Goal: Find specific page/section: Find specific page/section

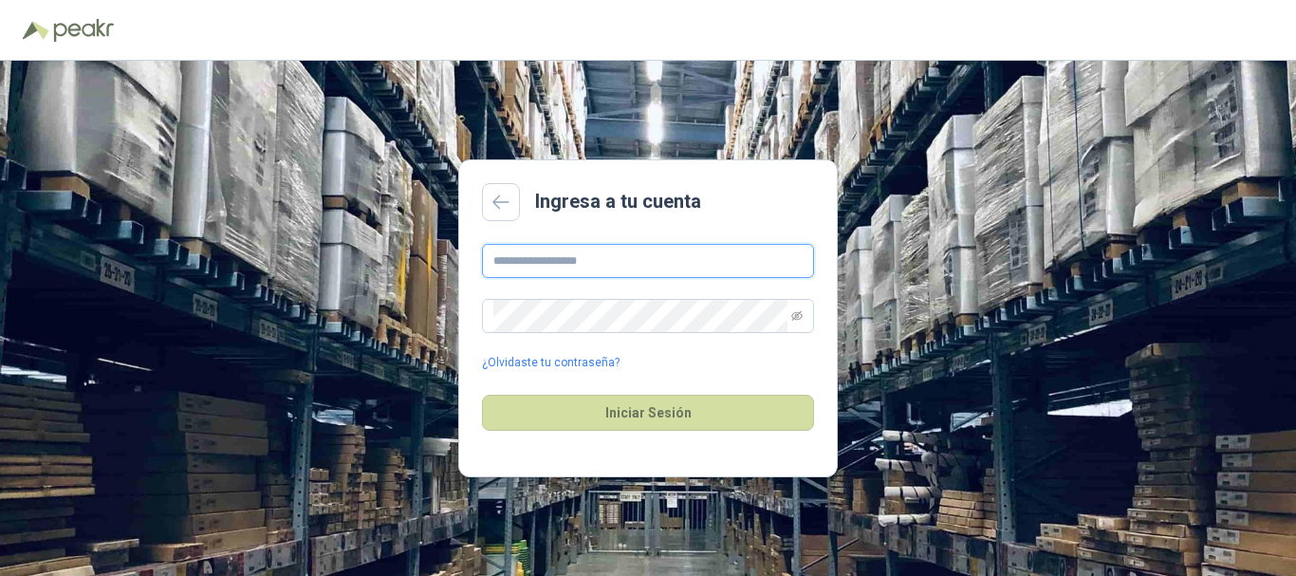
drag, startPoint x: 0, startPoint y: 0, endPoint x: 697, endPoint y: 252, distance: 741.6
click at [697, 252] on input "text" at bounding box center [648, 261] width 332 height 34
type input "**********"
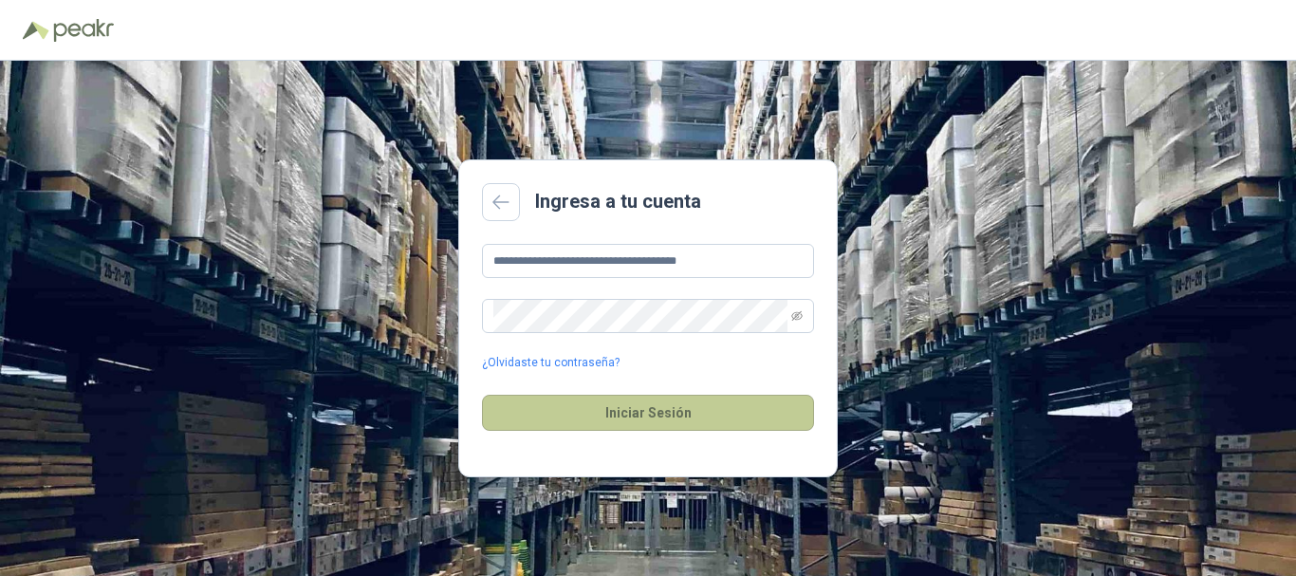
click at [656, 404] on button "Iniciar Sesión" at bounding box center [648, 413] width 332 height 36
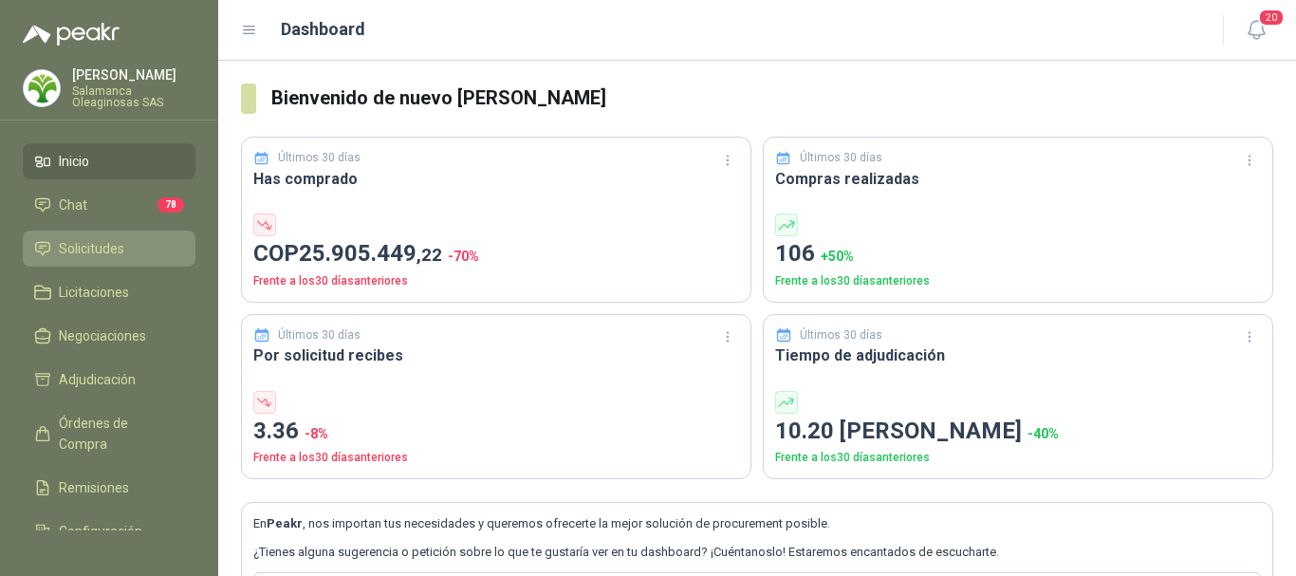
click at [83, 246] on span "Solicitudes" at bounding box center [91, 248] width 65 height 21
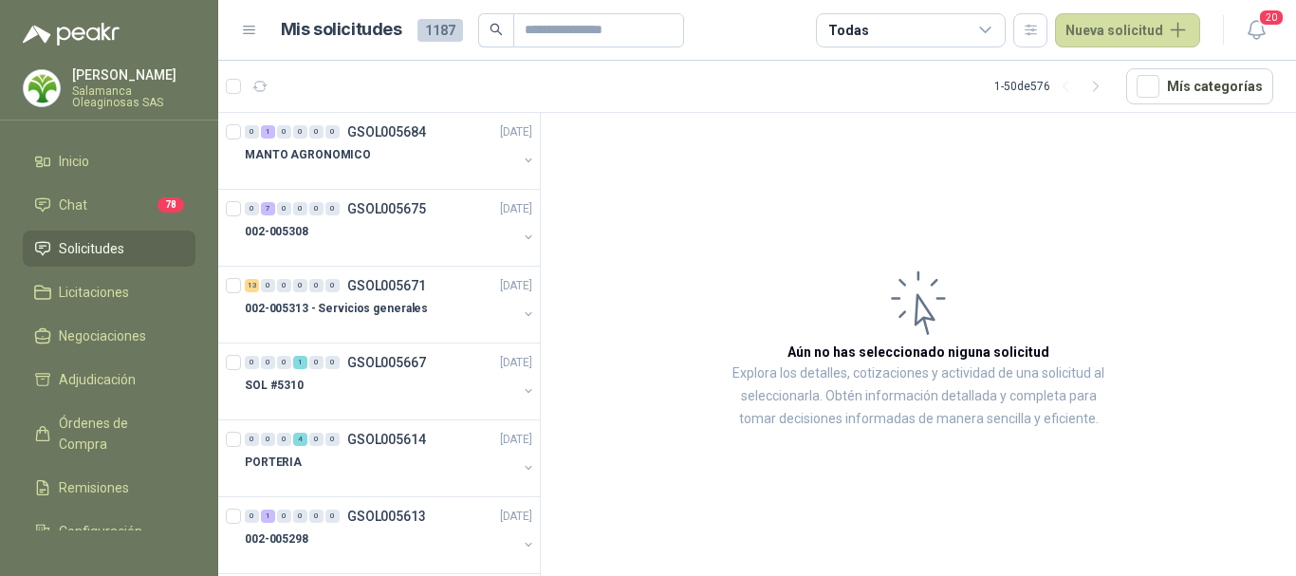
click at [107, 240] on span "Solicitudes" at bounding box center [91, 248] width 65 height 21
